Goal: Download file/media

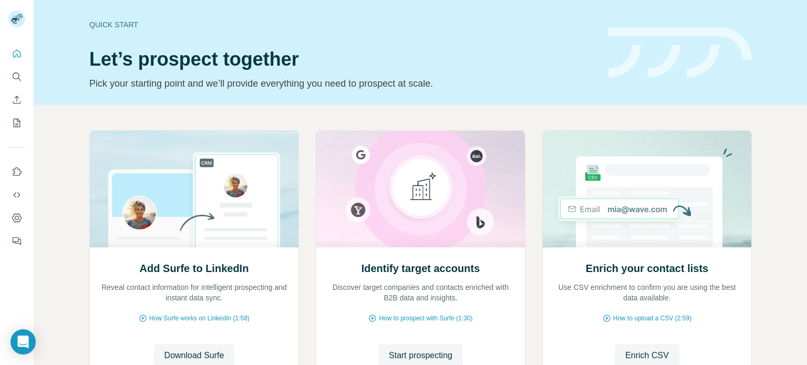
scroll to position [88, 0]
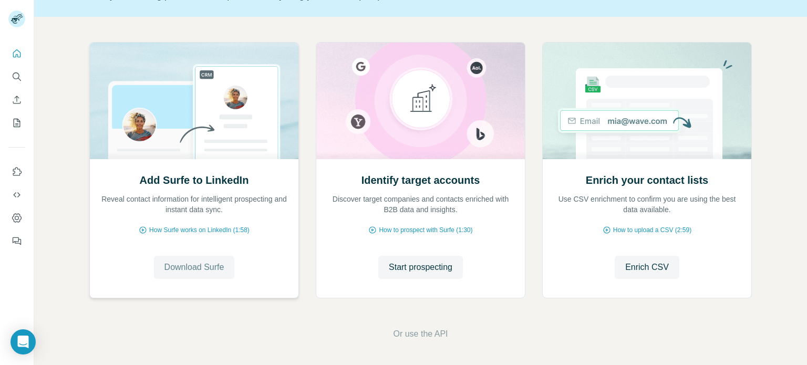
click at [196, 257] on button "Download Surfe" at bounding box center [194, 267] width 81 height 23
click at [241, 228] on span "How Surfe works on LinkedIn (1:58)" at bounding box center [199, 229] width 100 height 9
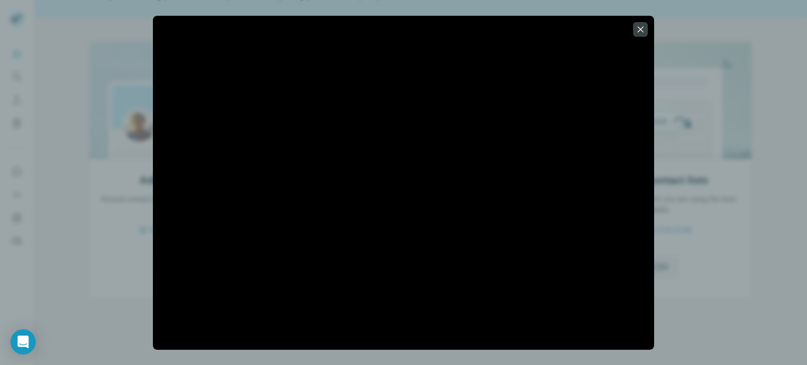
click at [717, 76] on div at bounding box center [403, 182] width 807 height 365
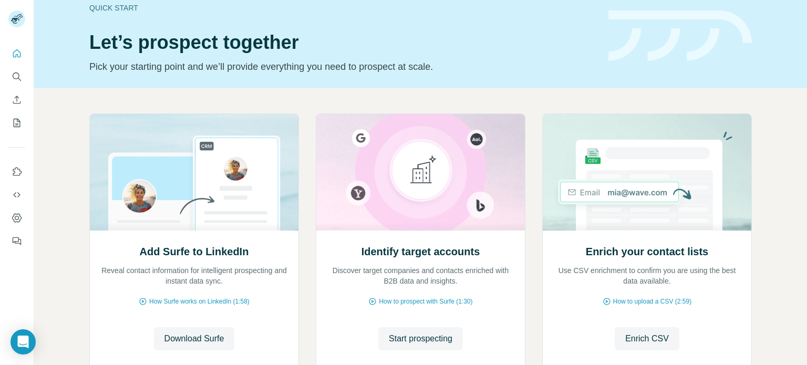
scroll to position [0, 0]
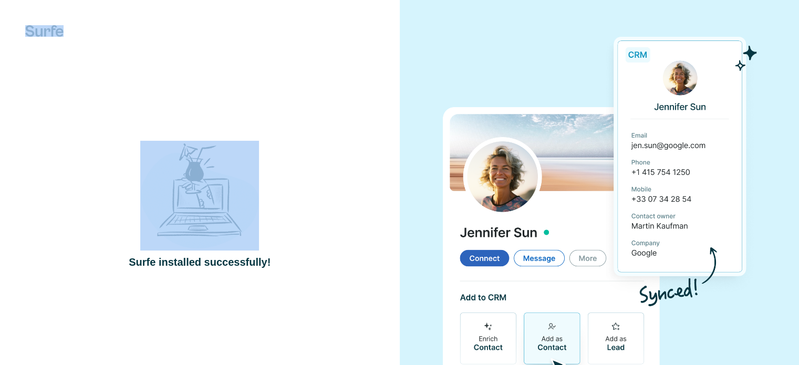
click at [390, 118] on div "Surfe installed successfully!" at bounding box center [200, 205] width 400 height 410
